Goal: Navigation & Orientation: Find specific page/section

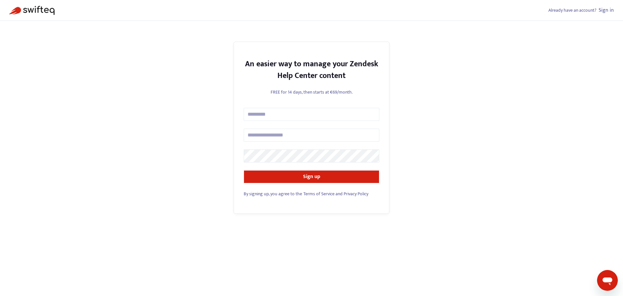
click at [605, 12] on link "Sign in" at bounding box center [606, 10] width 15 height 9
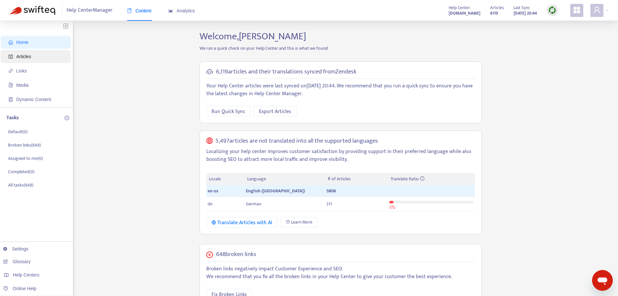
drag, startPoint x: 37, startPoint y: 56, endPoint x: 34, endPoint y: 58, distance: 3.5
click at [37, 56] on span "Articles" at bounding box center [36, 56] width 57 height 13
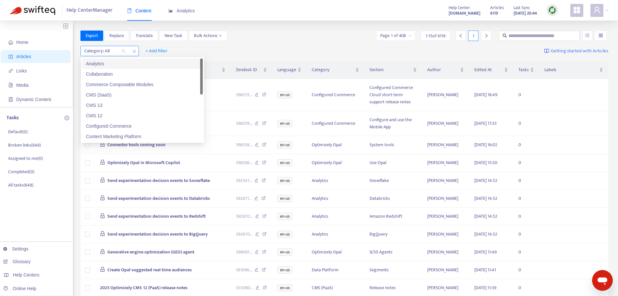
click at [121, 51] on div "Category: All" at bounding box center [105, 51] width 48 height 10
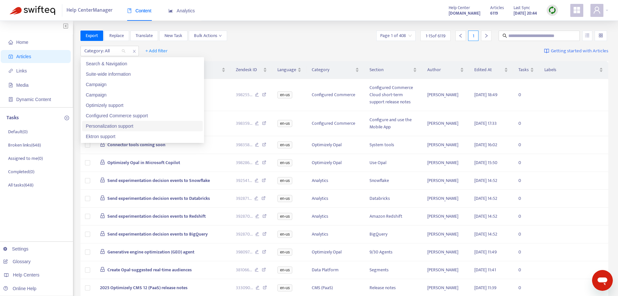
click at [353, 35] on div "Export Replace Translate New Task Bulk Actions Page 1 of 408 1 - 15 of 6119 1" at bounding box center [344, 36] width 528 height 10
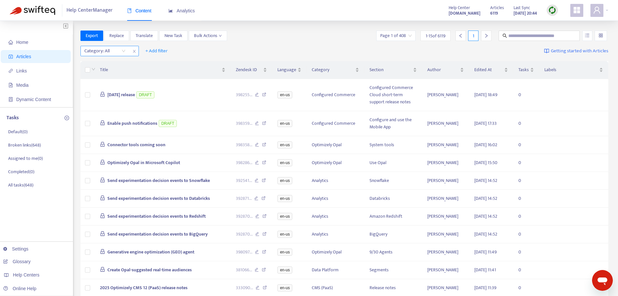
click at [121, 49] on div at bounding box center [101, 51] width 39 height 8
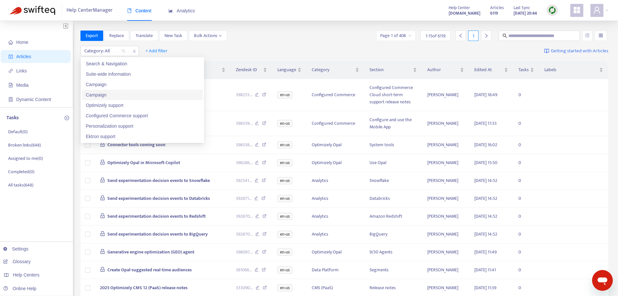
click at [278, 44] on div "Category: All + Add filter Getting started with Articles" at bounding box center [344, 50] width 528 height 15
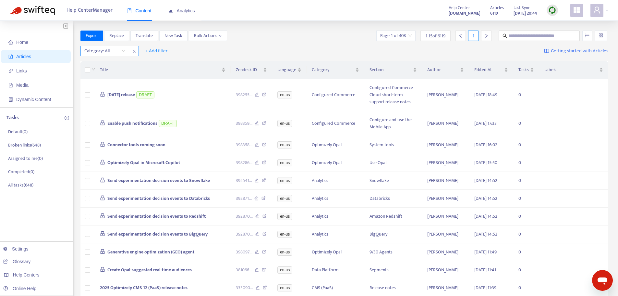
click at [124, 48] on div "Category: All" at bounding box center [105, 51] width 48 height 10
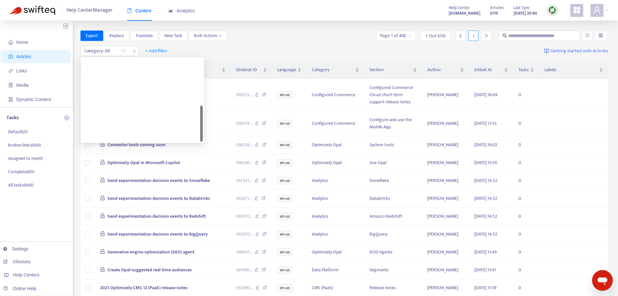
scroll to position [156, 0]
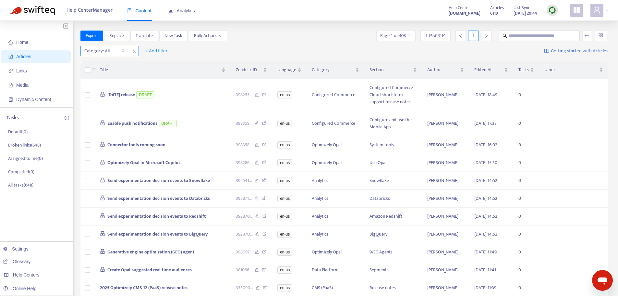
click at [122, 48] on div "Category: All" at bounding box center [105, 51] width 48 height 10
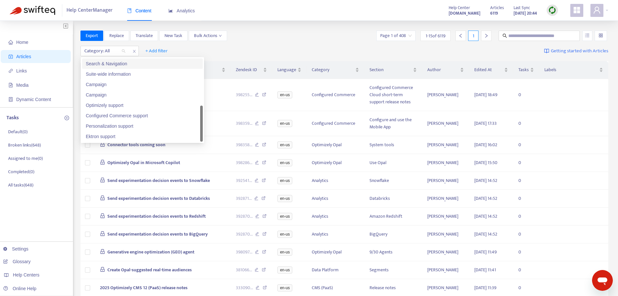
scroll to position [0, 0]
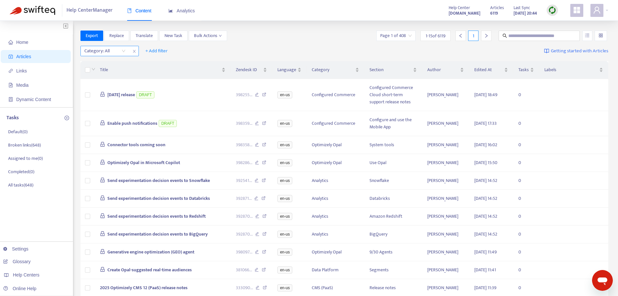
click at [125, 53] on div "Category: All" at bounding box center [105, 51] width 48 height 10
click at [124, 50] on div "Category: All" at bounding box center [105, 51] width 48 height 10
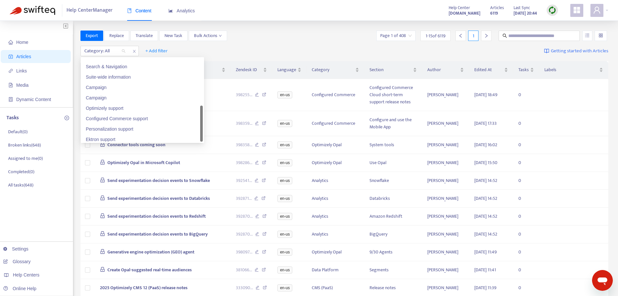
scroll to position [156, 0]
drag, startPoint x: 201, startPoint y: 87, endPoint x: 197, endPoint y: 142, distance: 56.0
click at [197, 142] on div "25386903251213_en-us 23431160740877_en-us 27676671778061_en-us Recommendations …" at bounding box center [142, 100] width 123 height 86
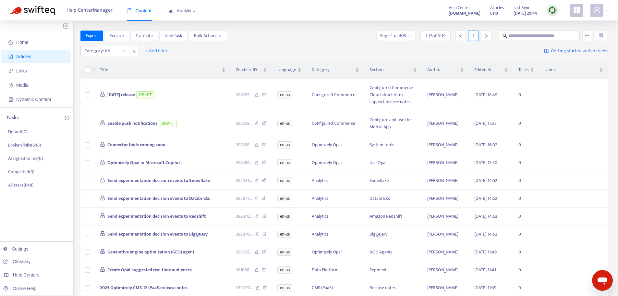
click at [609, 15] on div "Help Center Manager Content Analytics Help Center support.optimizely.com Articl…" at bounding box center [309, 10] width 618 height 21
click at [602, 12] on span at bounding box center [597, 10] width 13 height 13
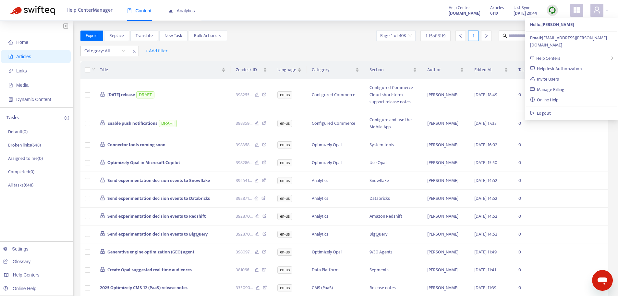
click at [580, 14] on icon "appstore" at bounding box center [577, 10] width 8 height 8
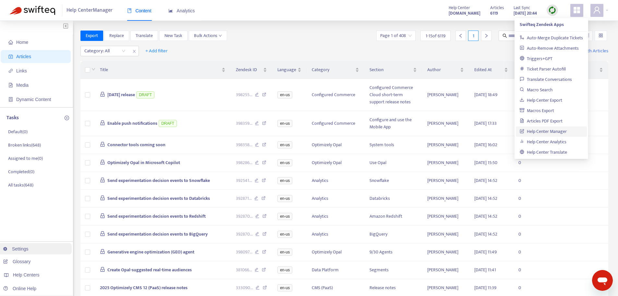
click at [18, 250] on link "Settings" at bounding box center [15, 248] width 25 height 5
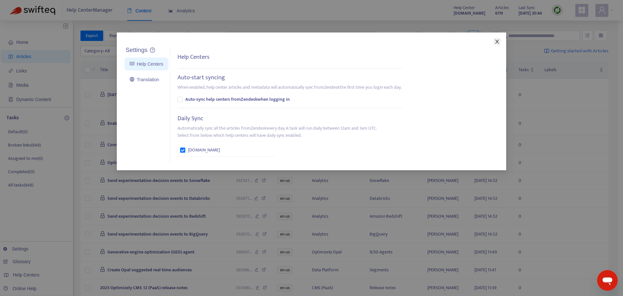
click at [496, 41] on icon "close" at bounding box center [497, 41] width 5 height 5
